Goal: Information Seeking & Learning: Learn about a topic

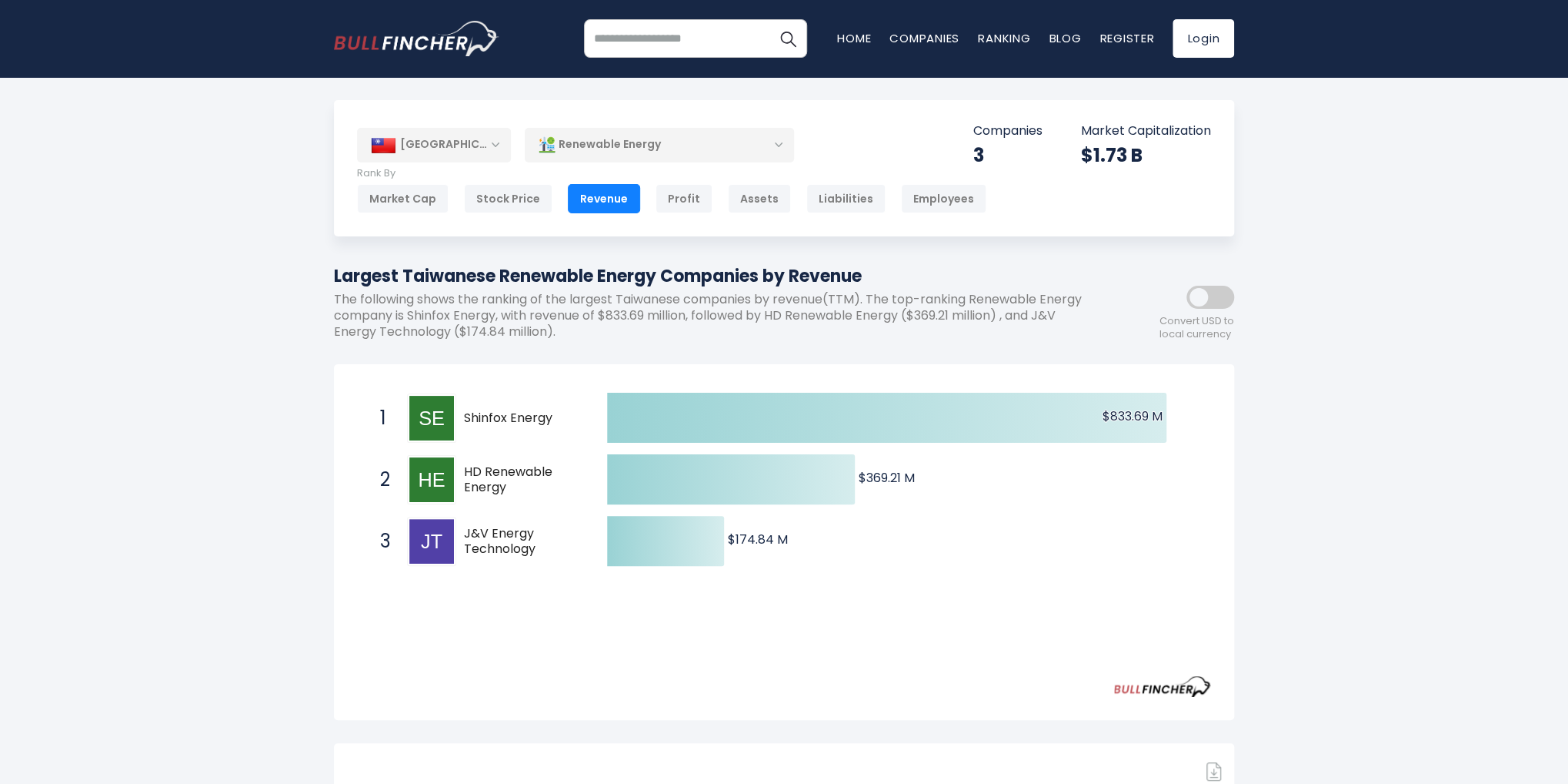
click at [1351, 202] on div "Taiwan Entire World 30,364 North America 3,960" at bounding box center [784, 617] width 1568 height 1035
click at [670, 199] on div "Profit" at bounding box center [684, 199] width 57 height 29
click at [599, 197] on div "Revenue" at bounding box center [604, 199] width 72 height 29
